Goal: Task Accomplishment & Management: Manage account settings

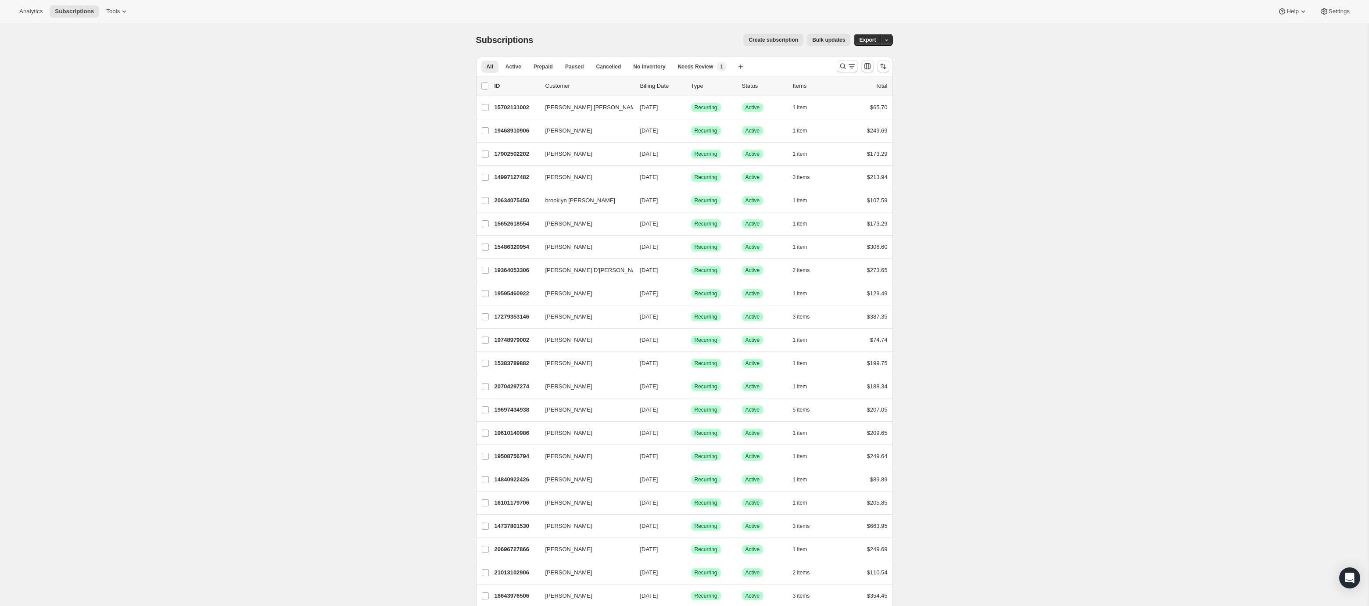
click at [780, 39] on span "Create subscription" at bounding box center [774, 39] width 50 height 7
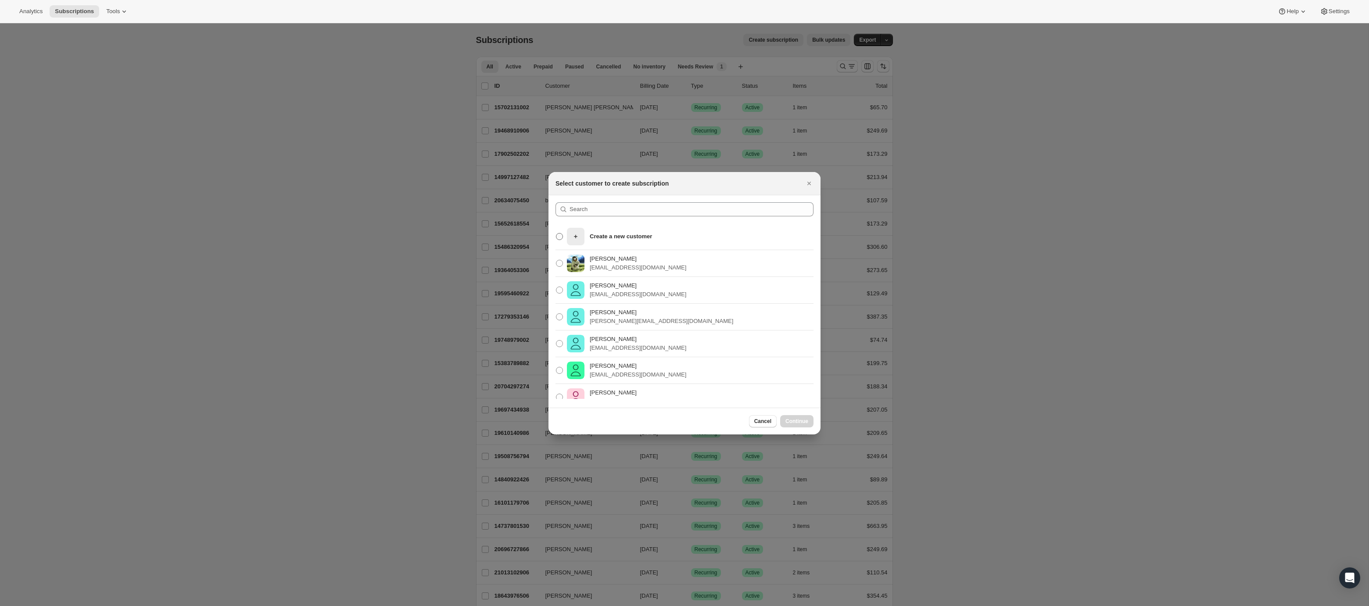
click at [646, 230] on div "Create a new customer" at bounding box center [609, 237] width 85 height 18
click at [556, 233] on input "Create a new customer" at bounding box center [556, 233] width 0 height 0
radio input "true"
click at [790, 416] on button "Continue" at bounding box center [796, 421] width 33 height 12
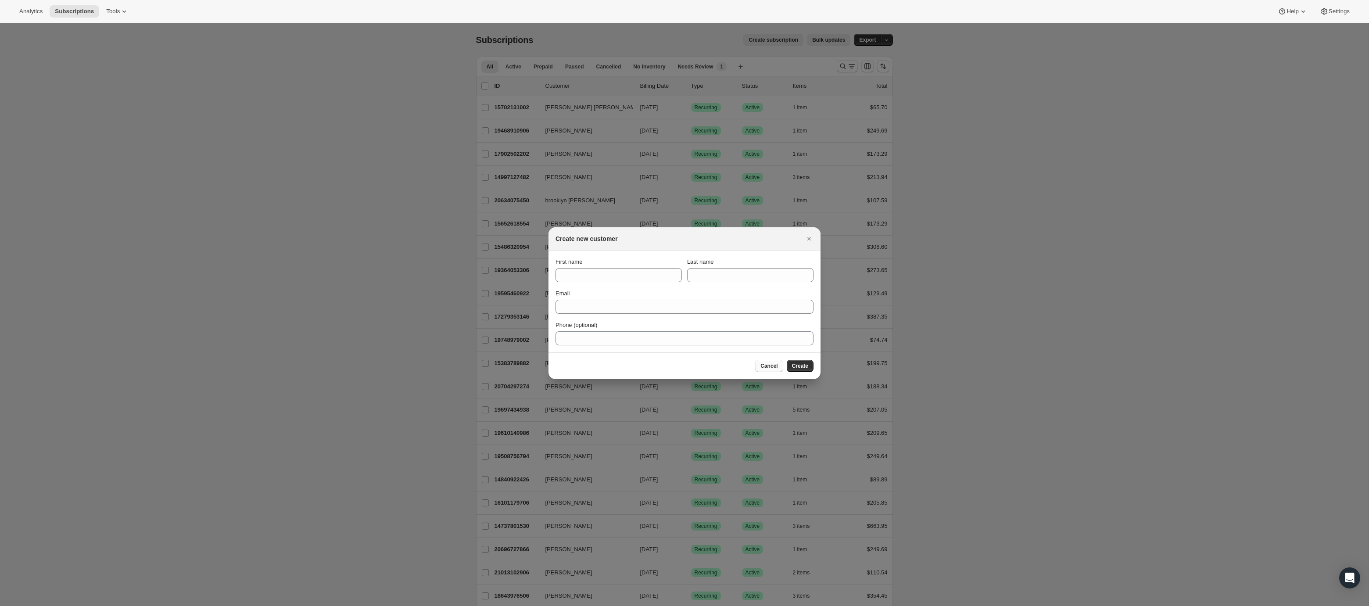
click at [776, 364] on span "Cancel" at bounding box center [768, 365] width 17 height 7
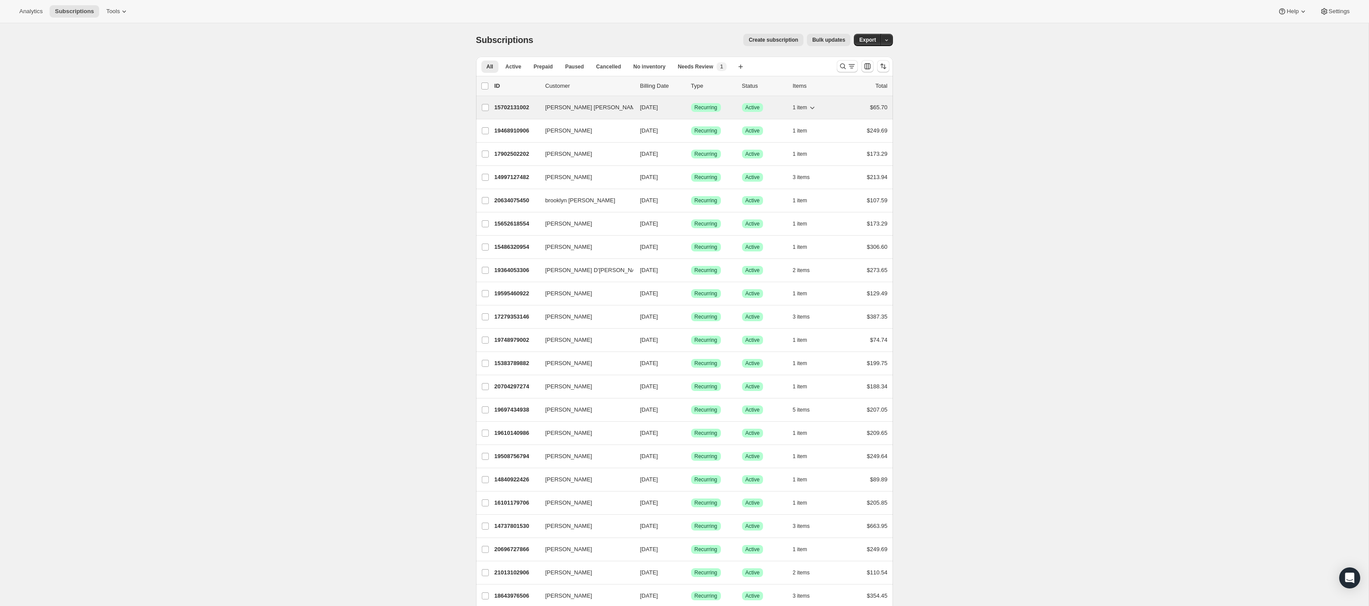
click at [641, 106] on icon "button" at bounding box center [645, 107] width 9 height 9
click at [637, 106] on div "15702131002 [PERSON_NAME] [PERSON_NAME] [DATE] Success Recurring Success Active…" at bounding box center [691, 107] width 393 height 12
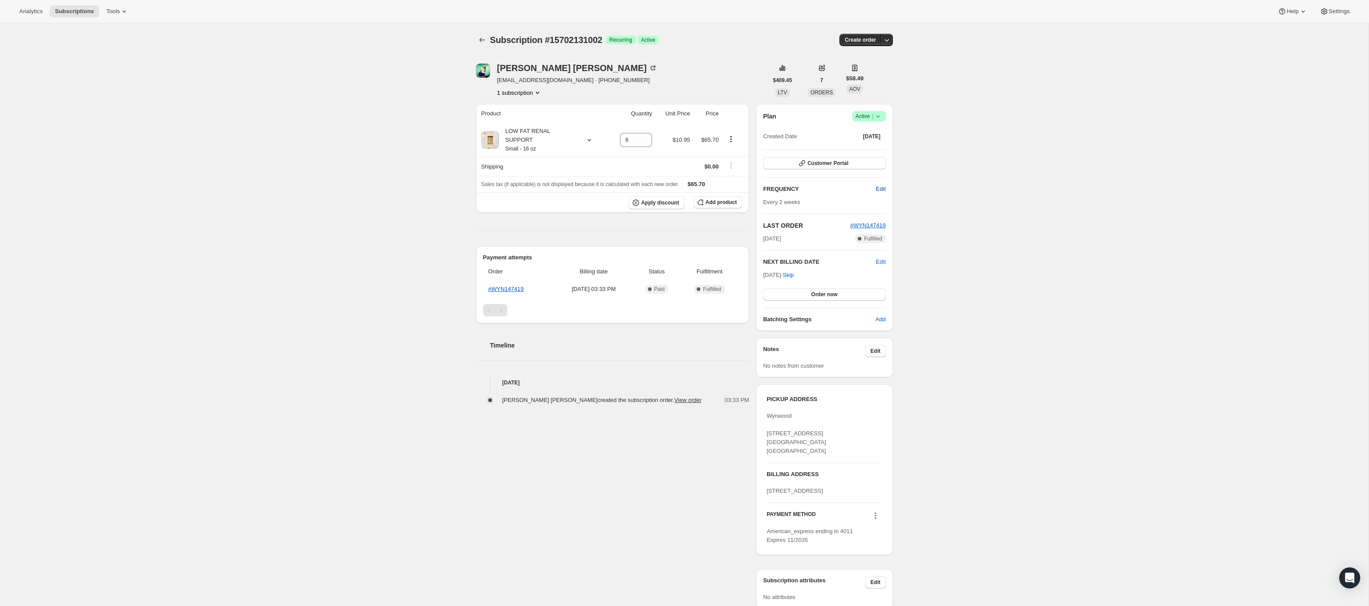
click at [879, 190] on span "Edit" at bounding box center [881, 189] width 10 height 9
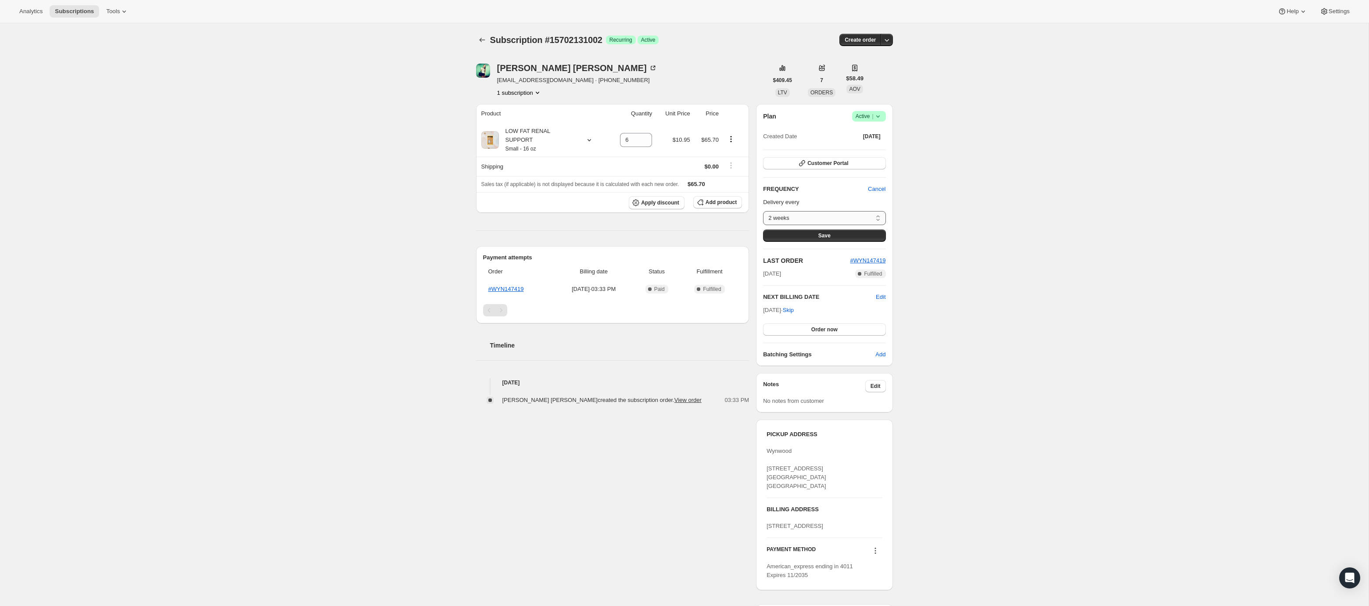
click at [841, 215] on select "2 weeks 4 weeks 6 weeks Custom..." at bounding box center [824, 218] width 122 height 14
